Goal: Information Seeking & Learning: Understand process/instructions

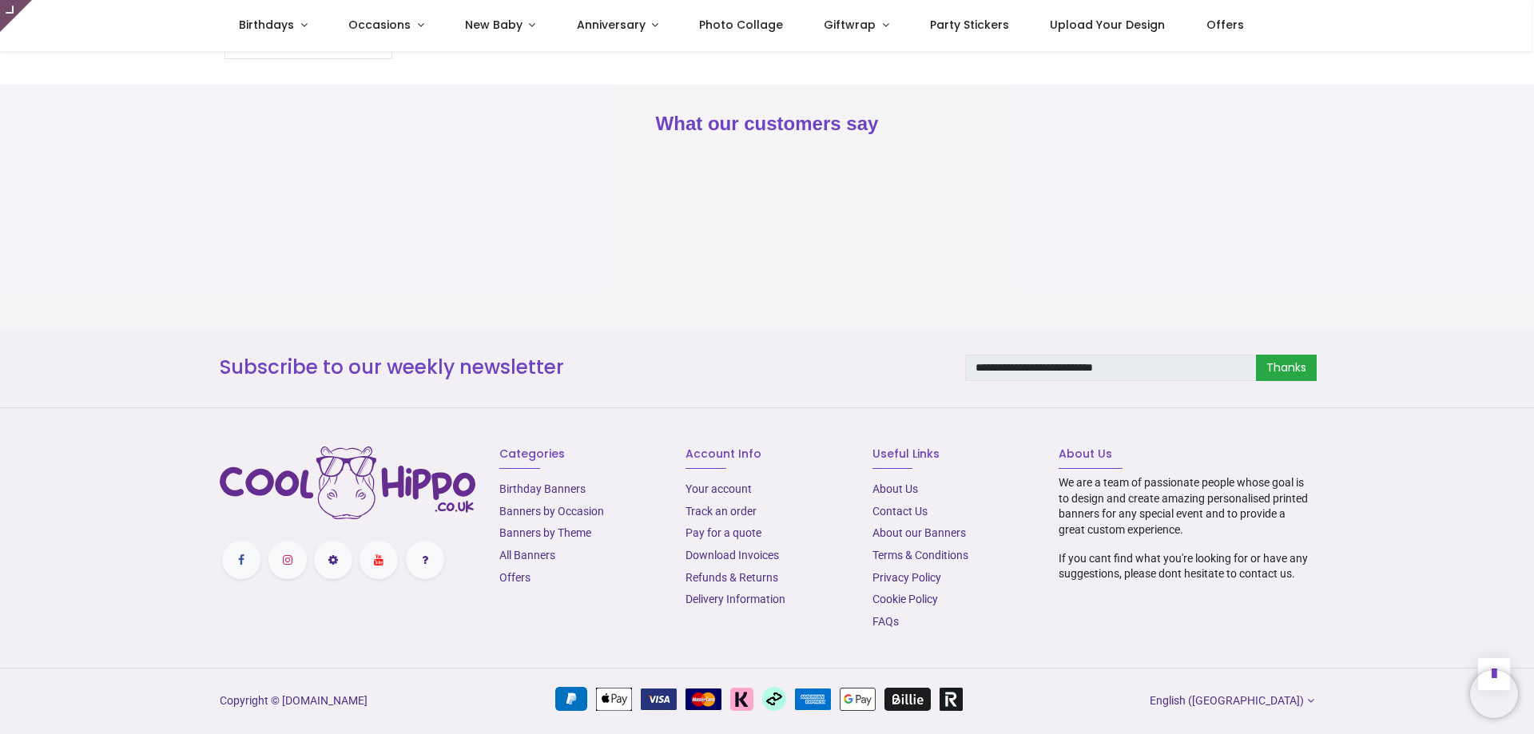
scroll to position [2078, 0]
click at [724, 606] on link "Delivery Information" at bounding box center [736, 599] width 100 height 13
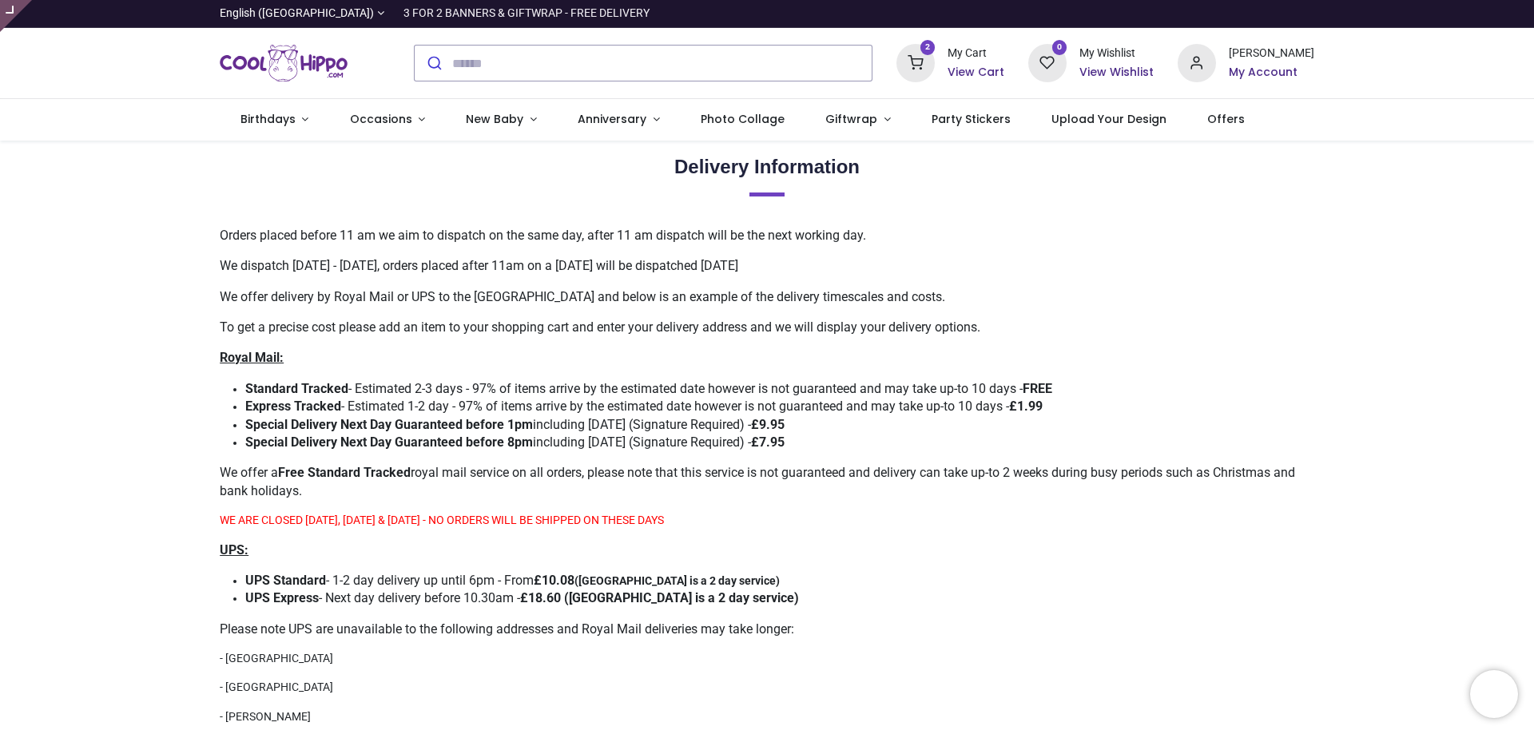
type input "**********"
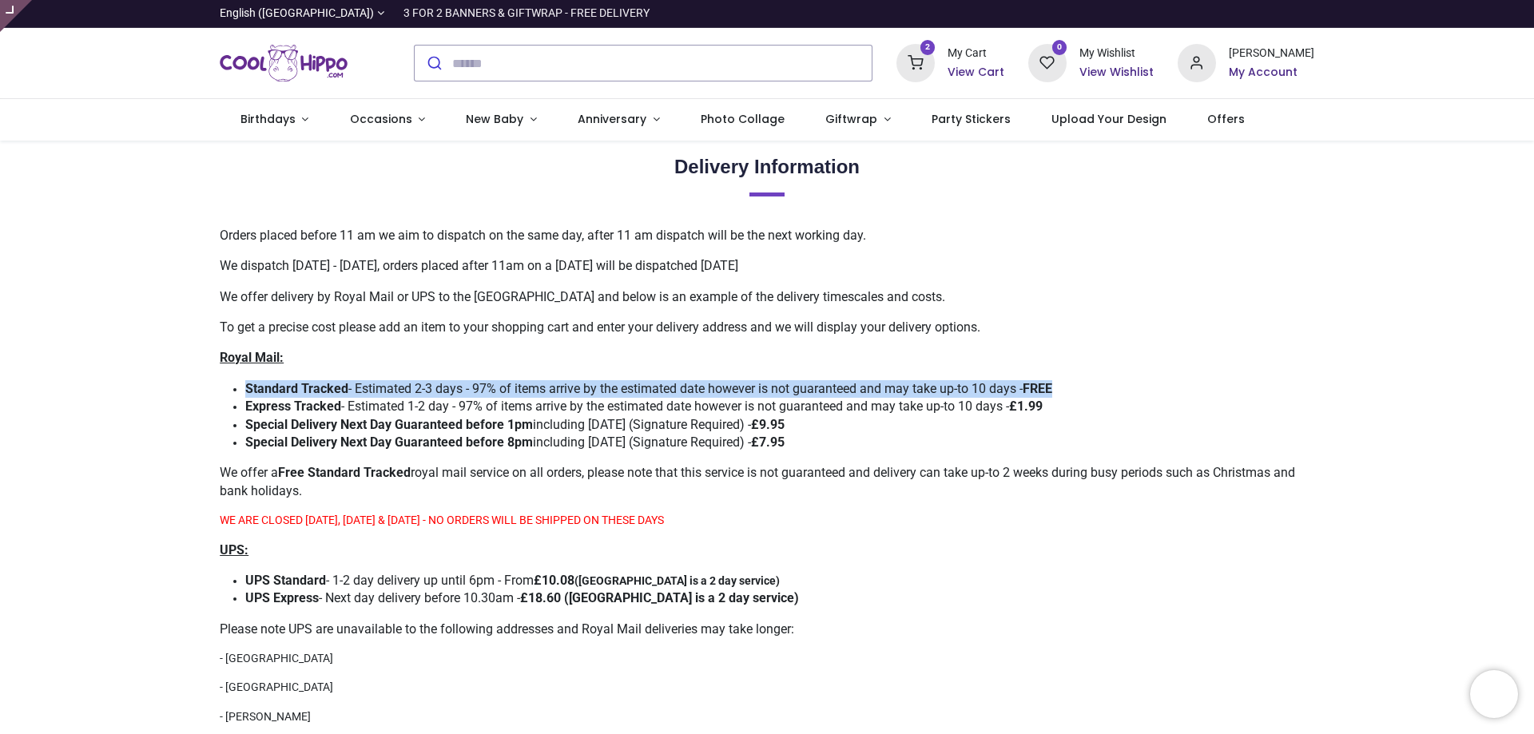
drag, startPoint x: 1082, startPoint y: 381, endPoint x: 245, endPoint y: 388, distance: 836.7
click at [245, 388] on li "​ Standard Tracked - Estimated 2-3 days - 97% of items arrive by the estimated …" at bounding box center [779, 389] width 1069 height 18
copy span "Standard Tracked - Estimated 2-3 days - 97% of items arrive by the estimated da…"
